Goal: Information Seeking & Learning: Learn about a topic

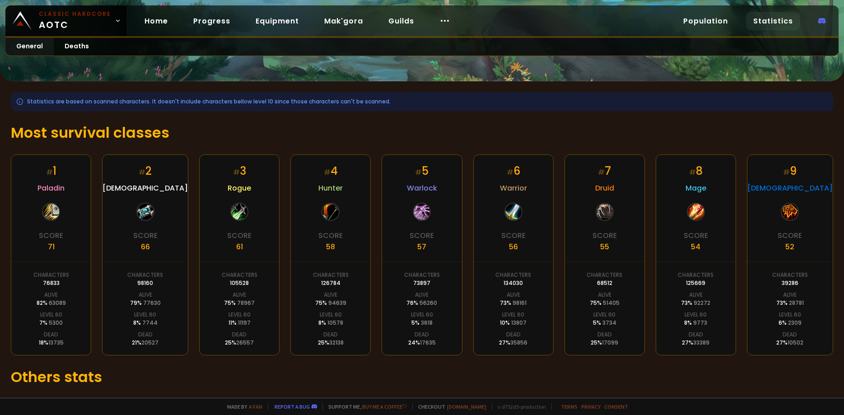
scroll to position [139, 0]
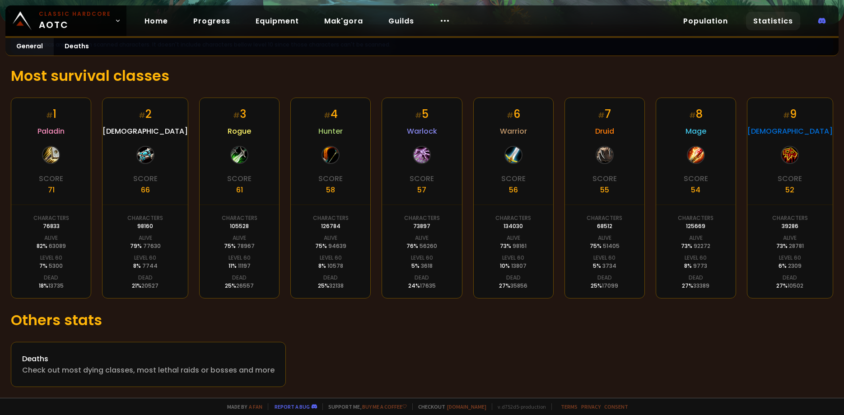
click at [424, 125] on span "Warlock" at bounding box center [422, 130] width 30 height 11
click at [324, 139] on div "# 4 Hunter Score 58 Characters 126784 Alive 75 % 94639 Level 60 8 % 10578 Dead …" at bounding box center [330, 198] width 80 height 201
click at [329, 130] on span "Hunter" at bounding box center [330, 130] width 24 height 11
click at [454, 152] on div "# 5 Warlock Score 57 Characters 73897 Alive 76 % 56260 Level 60 5 % 3618 Dead 2…" at bounding box center [421, 198] width 80 height 201
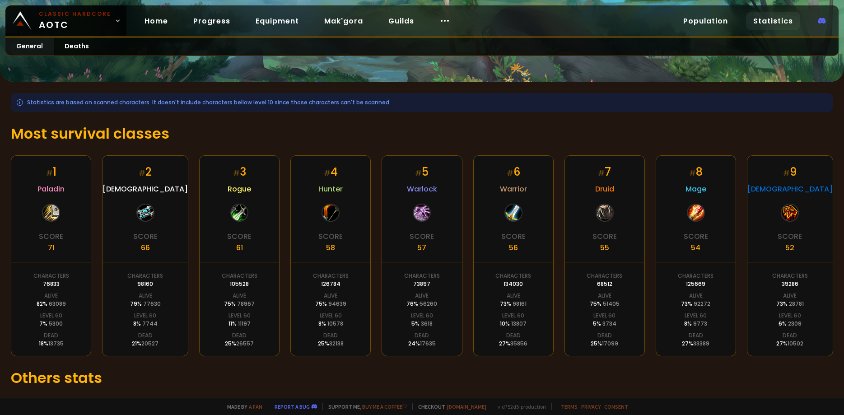
scroll to position [14, 0]
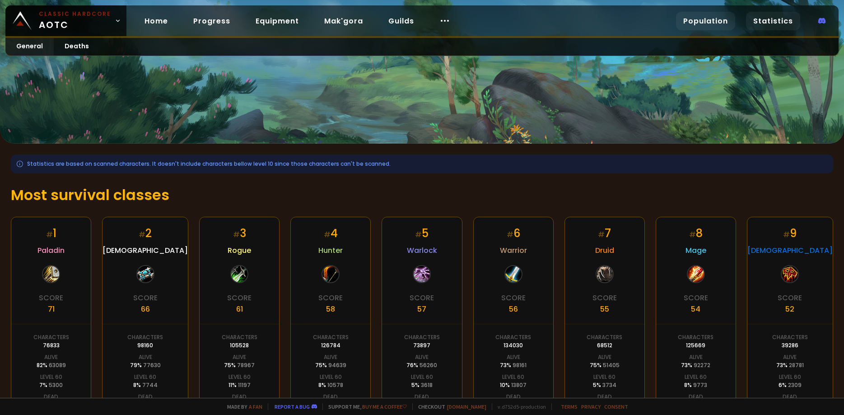
click at [693, 24] on link "Population" at bounding box center [705, 21] width 59 height 19
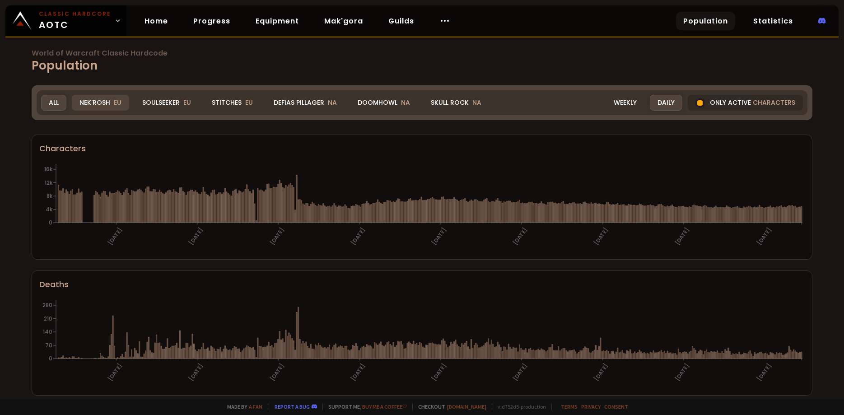
click at [107, 105] on div "Nek'Rosh EU" at bounding box center [100, 103] width 57 height 16
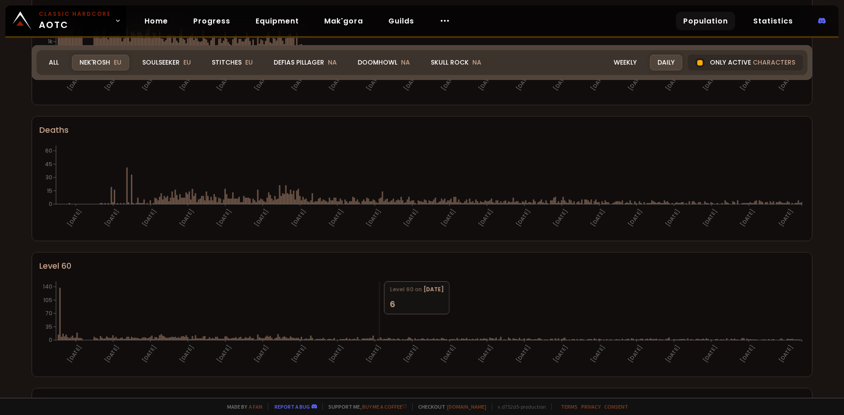
scroll to position [70, 0]
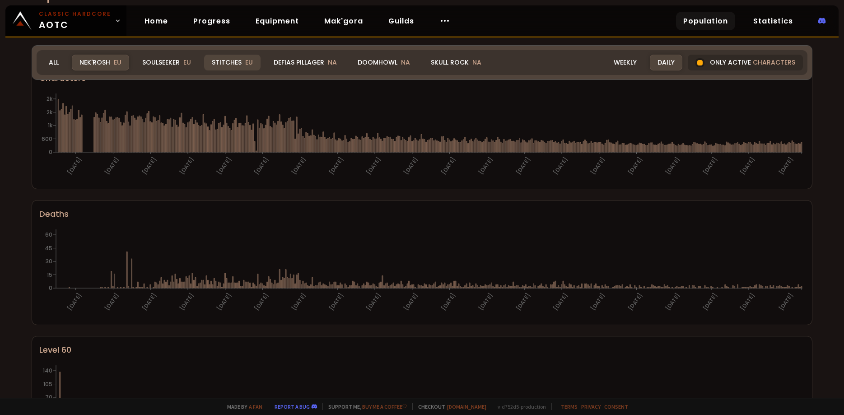
click at [230, 60] on div "Stitches EU" at bounding box center [232, 63] width 56 height 16
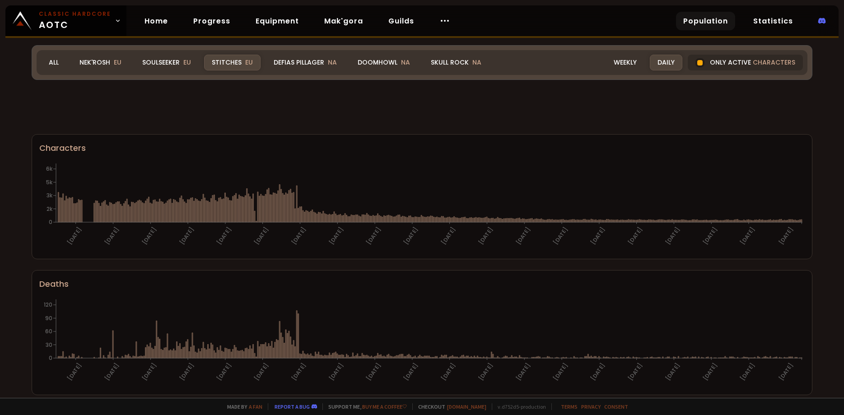
scroll to position [70, 0]
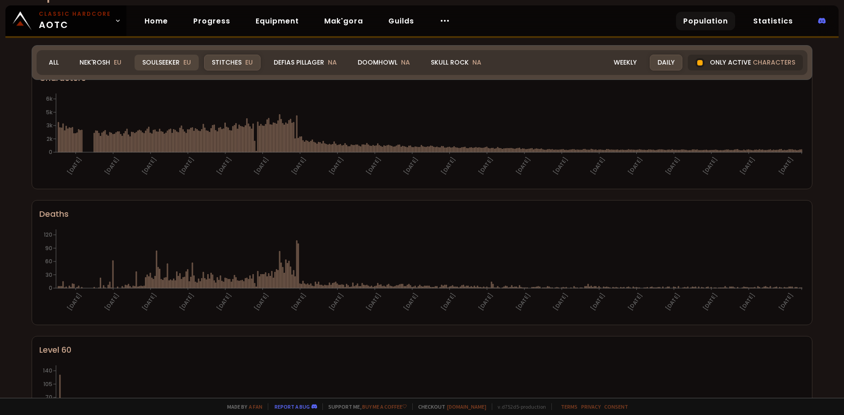
click at [176, 60] on div "Soulseeker EU" at bounding box center [167, 63] width 64 height 16
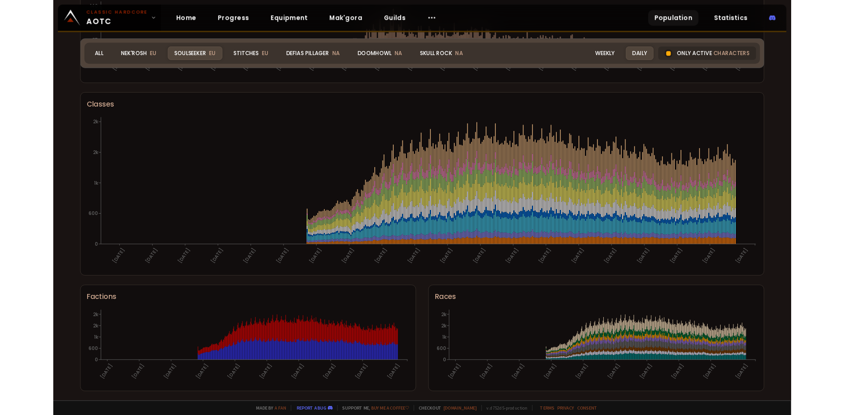
scroll to position [433, 0]
